Goal: Information Seeking & Learning: Learn about a topic

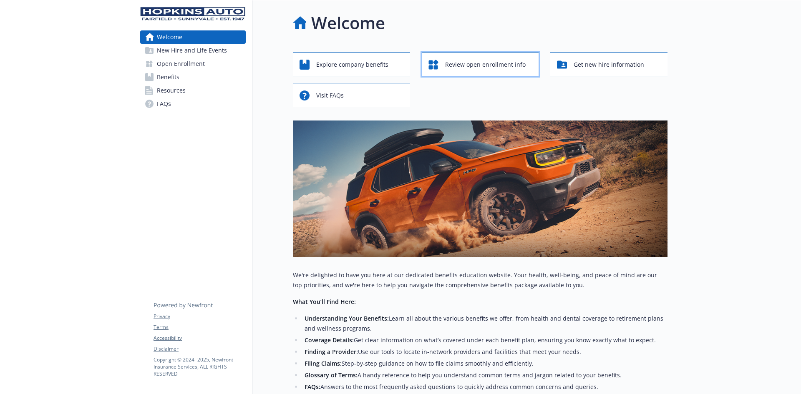
click at [479, 66] on span "Review open enrollment info" at bounding box center [485, 65] width 81 height 16
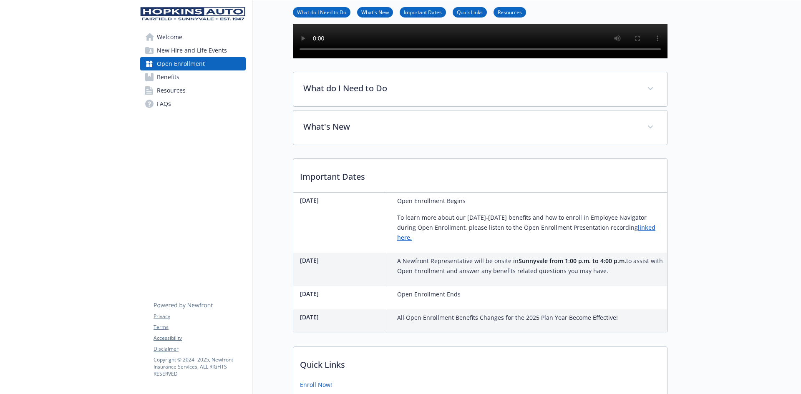
scroll to position [209, 0]
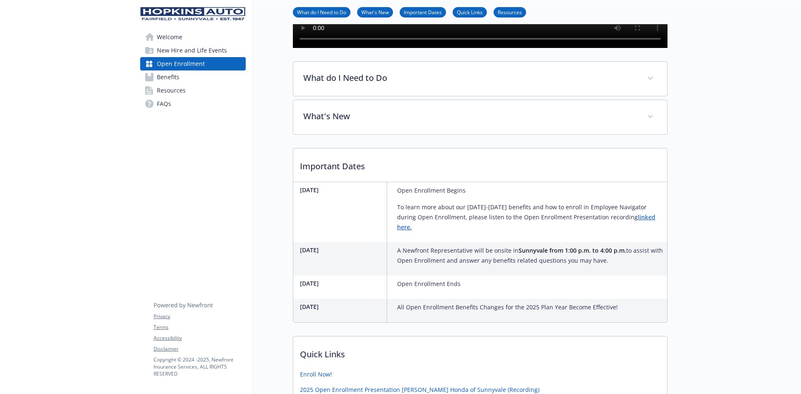
click at [621, 231] on link "linked here." at bounding box center [526, 222] width 258 height 18
